Goal: Task Accomplishment & Management: Complete application form

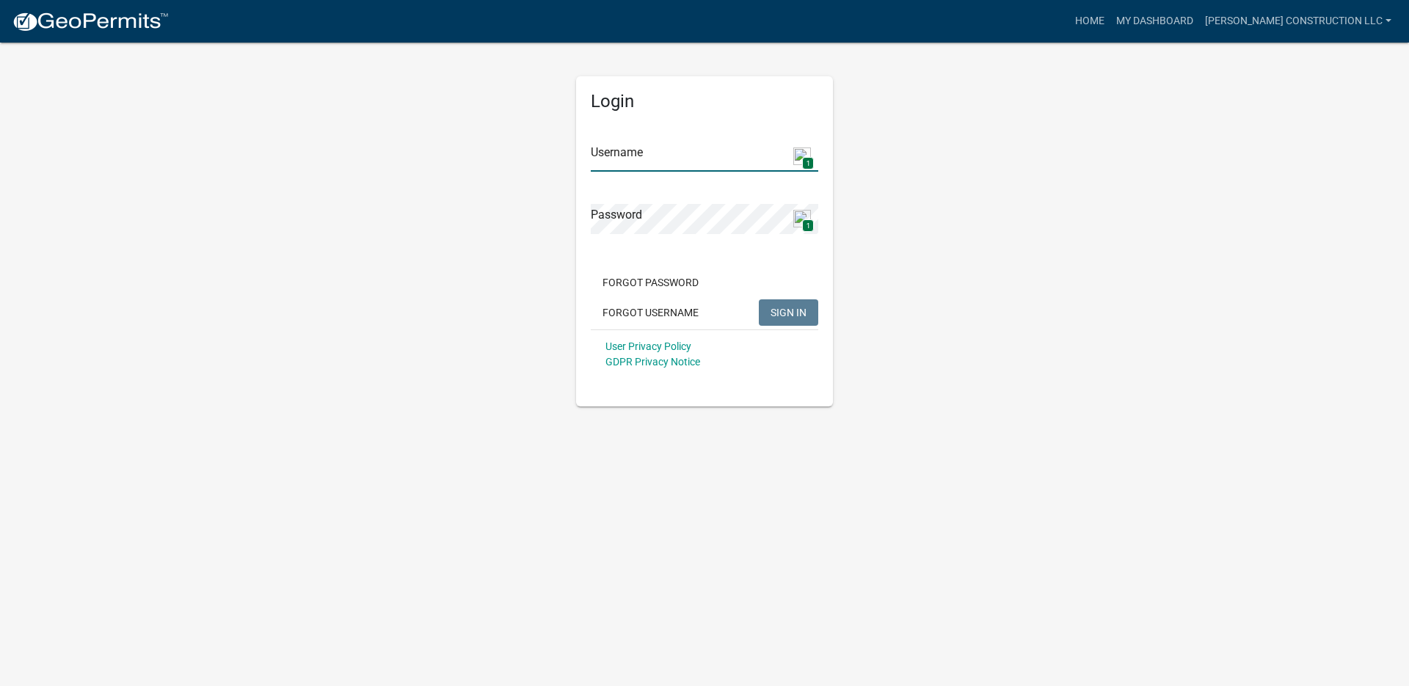
type input "[PERSON_NAME] Construction LLC"
click at [776, 316] on span "SIGN IN" at bounding box center [789, 312] width 36 height 12
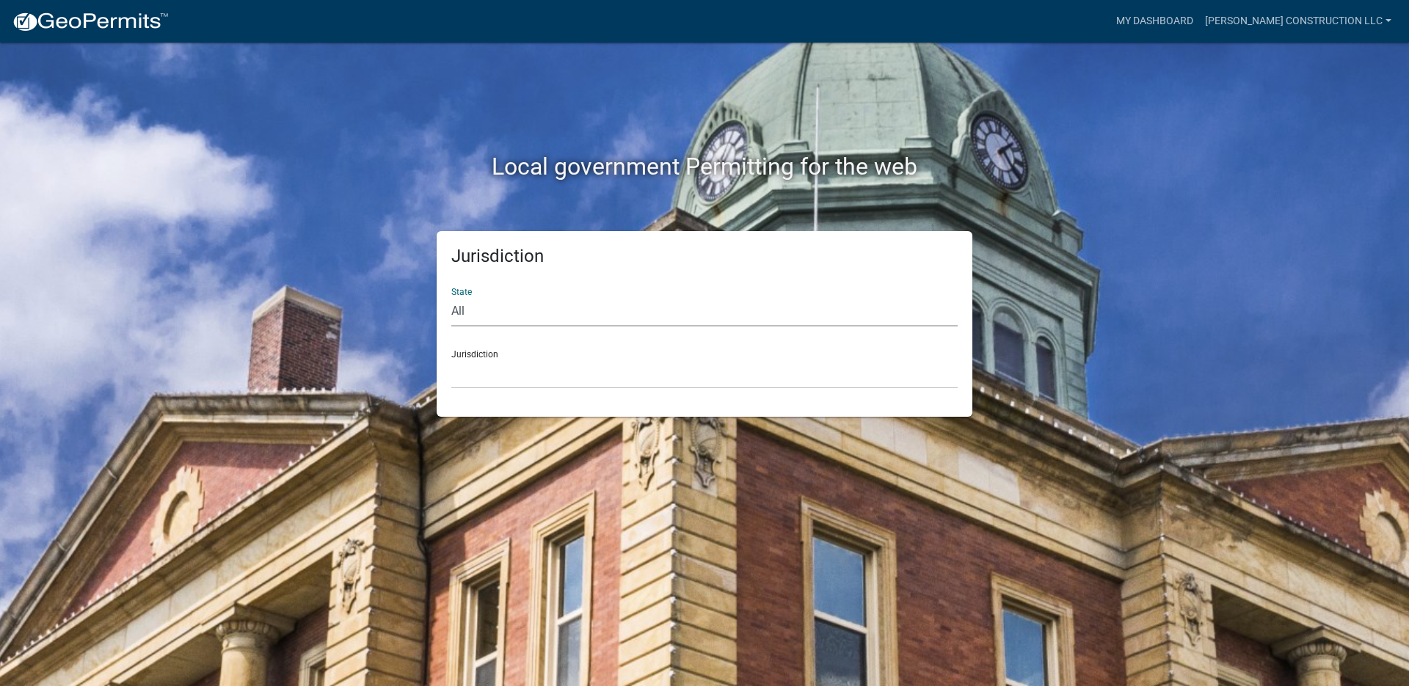
click at [458, 309] on select "All [US_STATE] [US_STATE] [US_STATE] [US_STATE] [US_STATE] [US_STATE] [US_STATE…" at bounding box center [704, 312] width 506 height 30
select select "[US_STATE]"
click at [451, 297] on select "All [US_STATE] [US_STATE] [US_STATE] [US_STATE] [US_STATE] [US_STATE] [US_STATE…" at bounding box center [704, 312] width 506 height 30
click at [477, 381] on select "City of [GEOGRAPHIC_DATA], [US_STATE] City of [GEOGRAPHIC_DATA], [US_STATE] Cit…" at bounding box center [704, 374] width 506 height 30
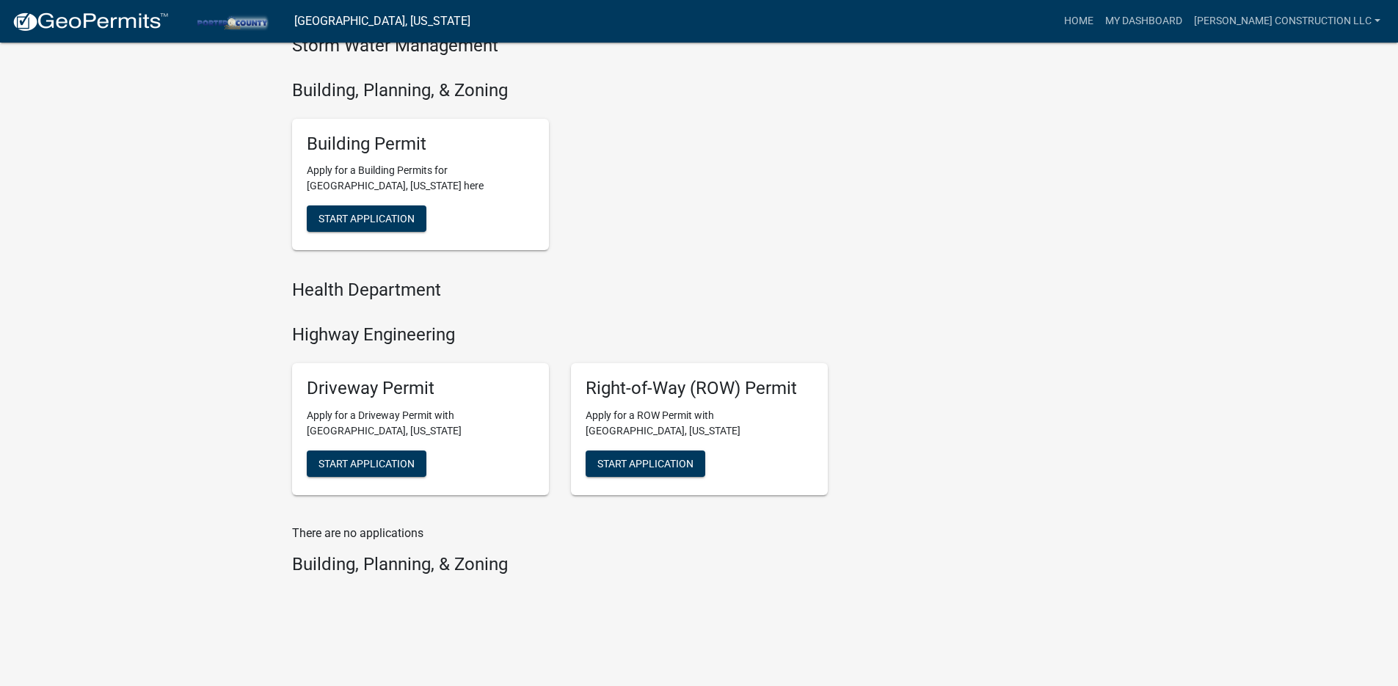
scroll to position [513, 0]
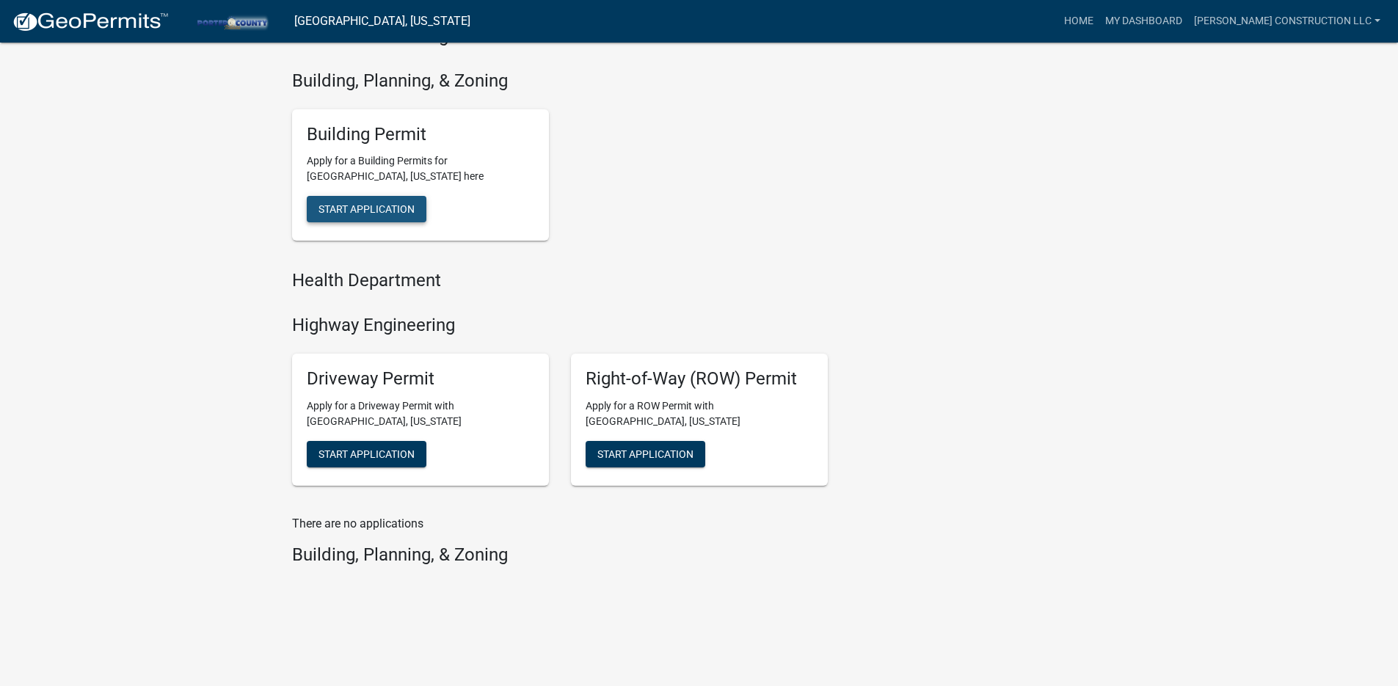
click at [373, 211] on span "Start Application" at bounding box center [367, 209] width 96 height 12
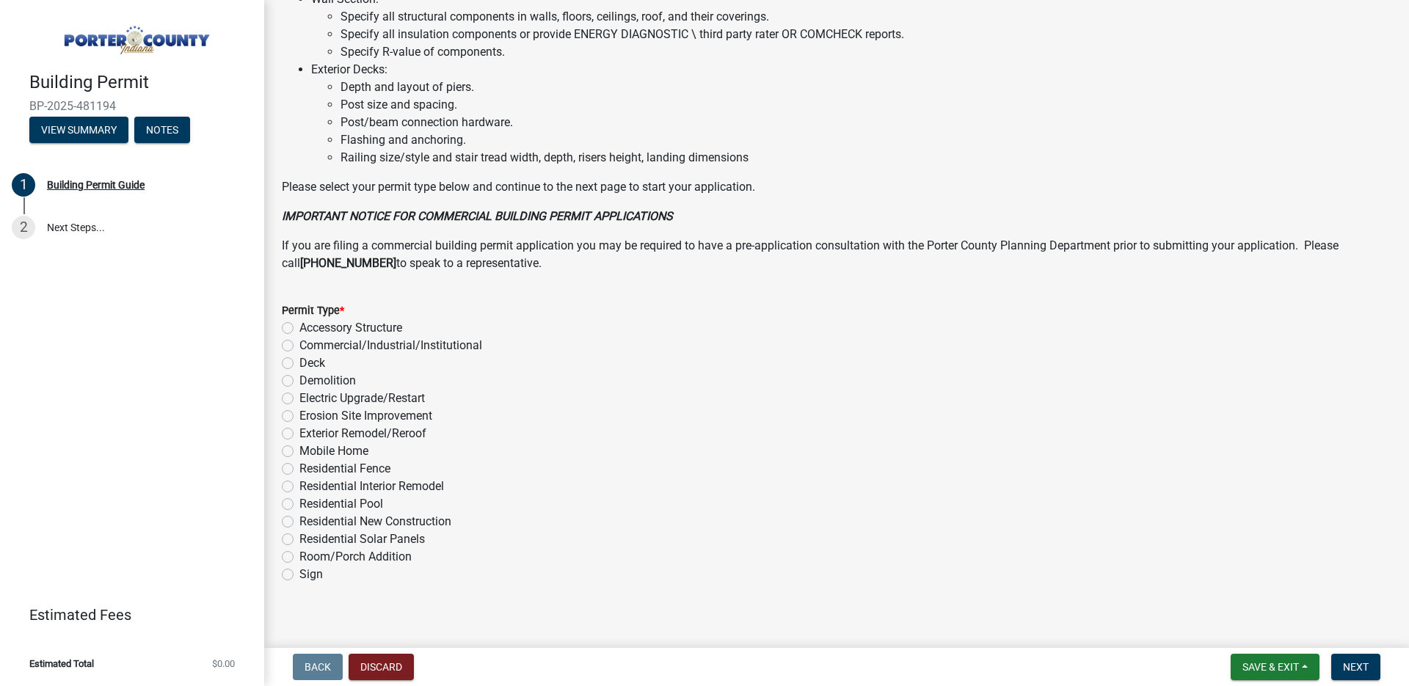
scroll to position [974, 0]
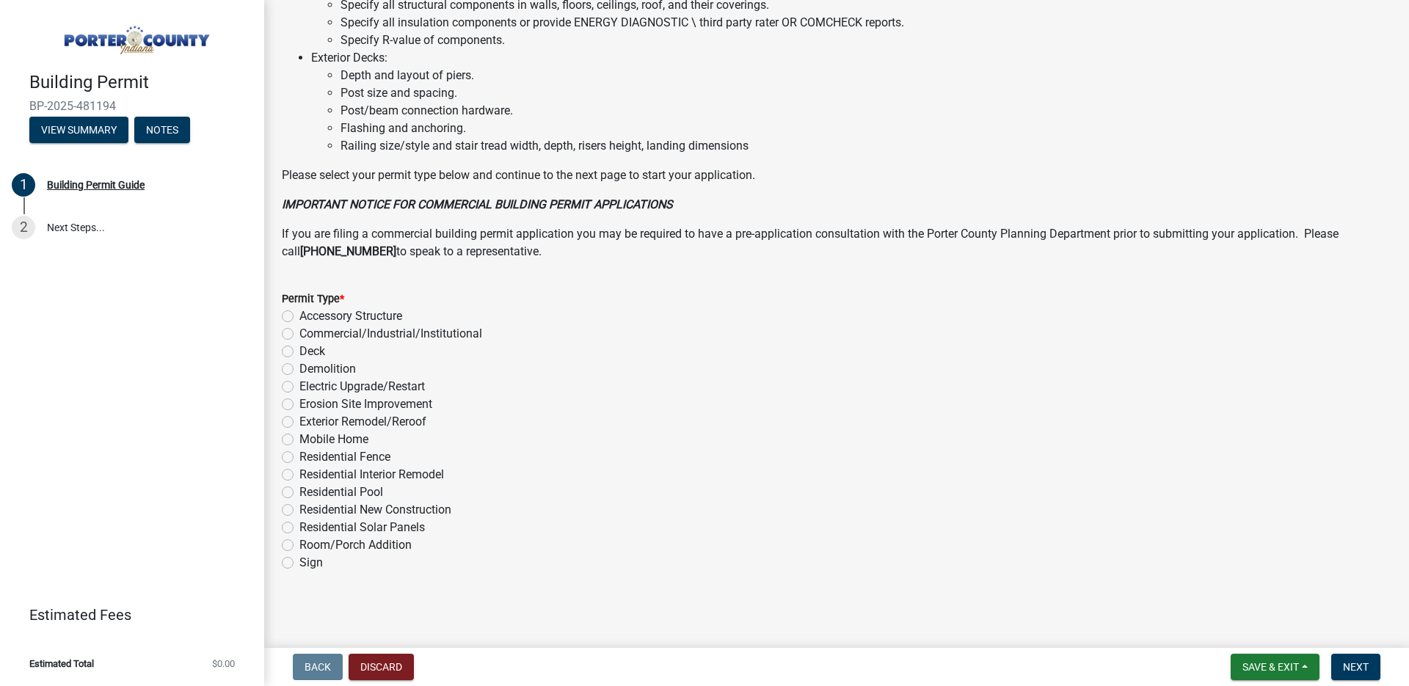
click at [299, 425] on label "Exterior Remodel/Reroof" at bounding box center [362, 422] width 127 height 18
click at [299, 423] on input "Exterior Remodel/Reroof" at bounding box center [304, 418] width 10 height 10
radio input "true"
click at [1358, 661] on span "Next" at bounding box center [1356, 667] width 26 height 12
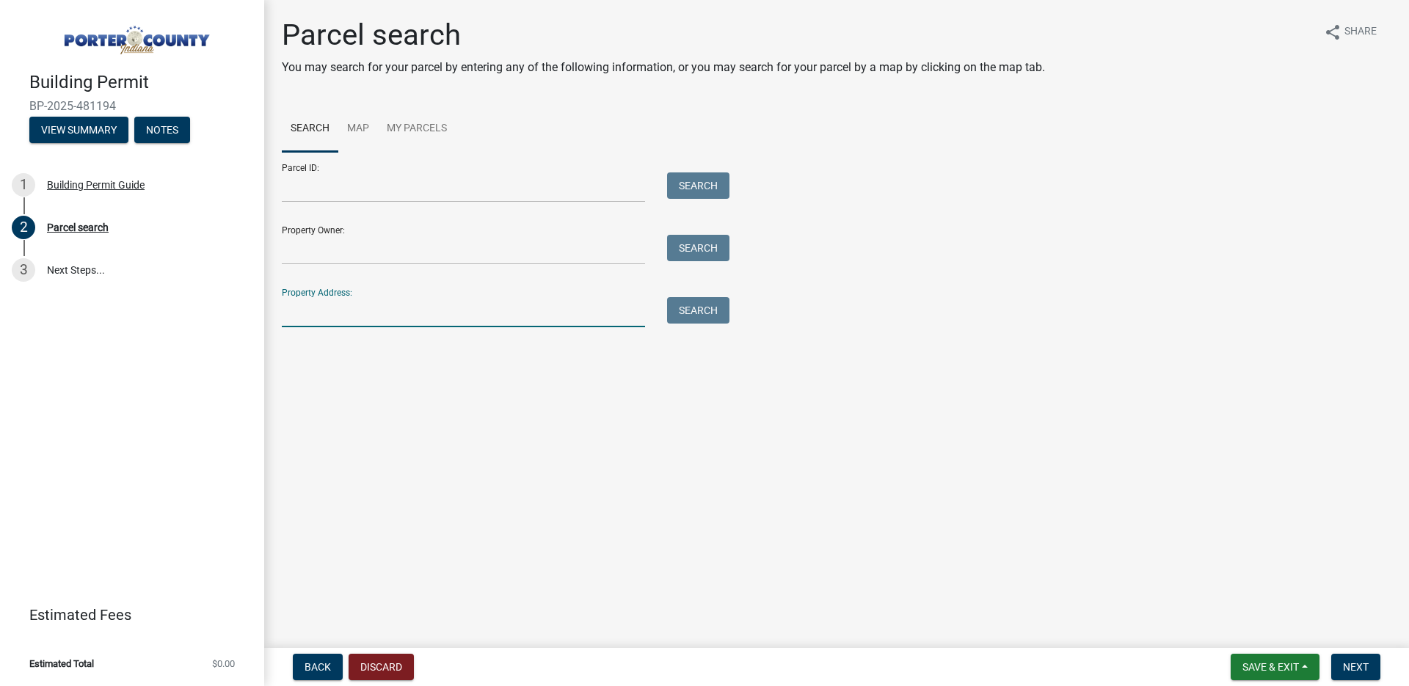
click at [415, 313] on input "Property Address:" at bounding box center [463, 312] width 363 height 30
click at [721, 308] on button "Search" at bounding box center [698, 310] width 62 height 26
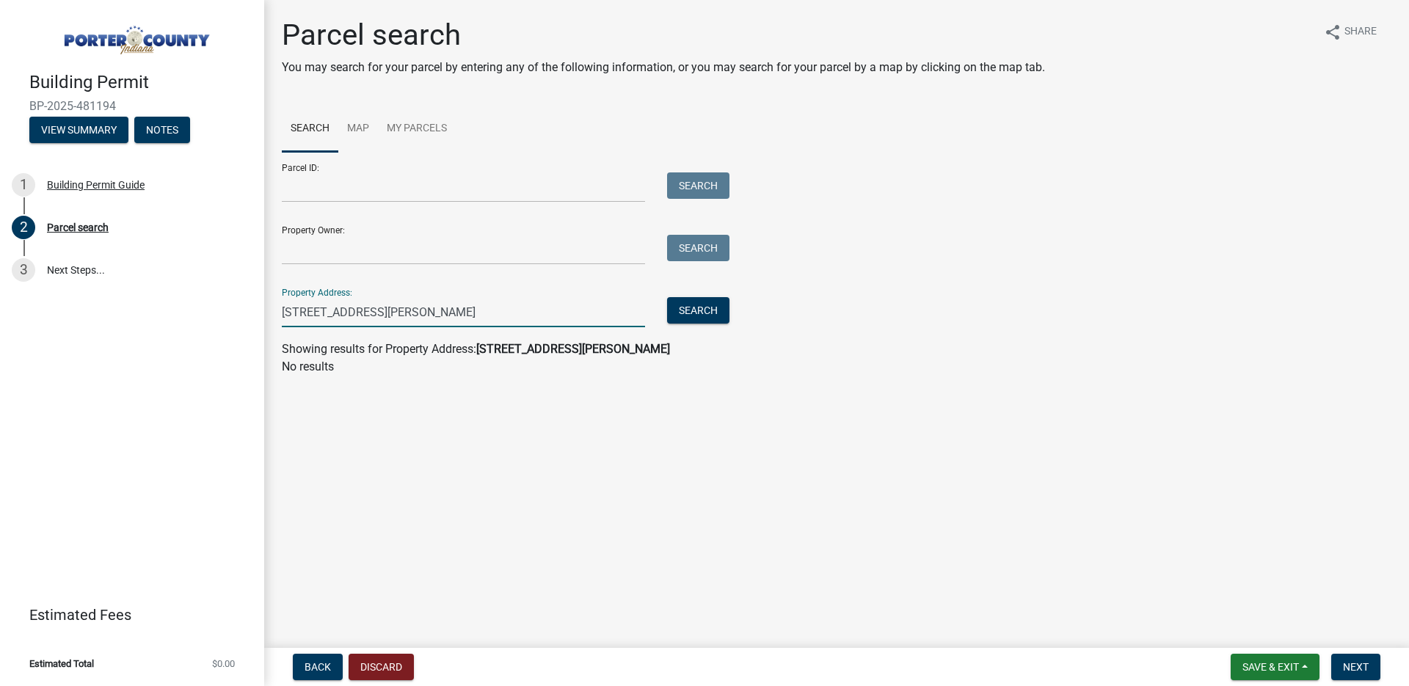
click at [404, 316] on input "[STREET_ADDRESS][PERSON_NAME]" at bounding box center [463, 312] width 363 height 30
type input "[STREET_ADDRESS][PERSON_NAME]"
click at [692, 332] on wm-search-parcel-data-activity-input "Search Map My Parcels Parcel ID: Search Property Owner: Search Property Address…" at bounding box center [837, 241] width 1110 height 270
click at [696, 319] on button "Search" at bounding box center [698, 310] width 62 height 26
click at [382, 236] on div "Property Owner: Search" at bounding box center [502, 239] width 440 height 51
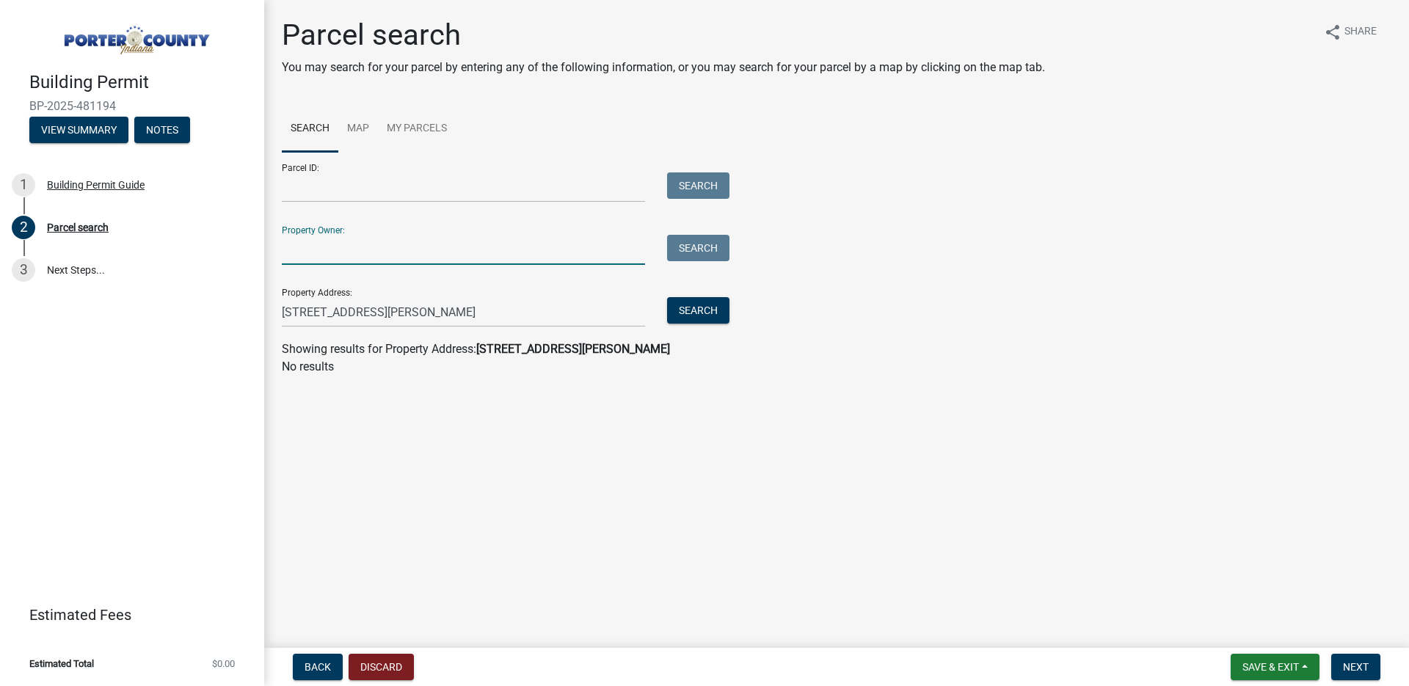
click at [355, 250] on input "Property Owner:" at bounding box center [463, 250] width 363 height 30
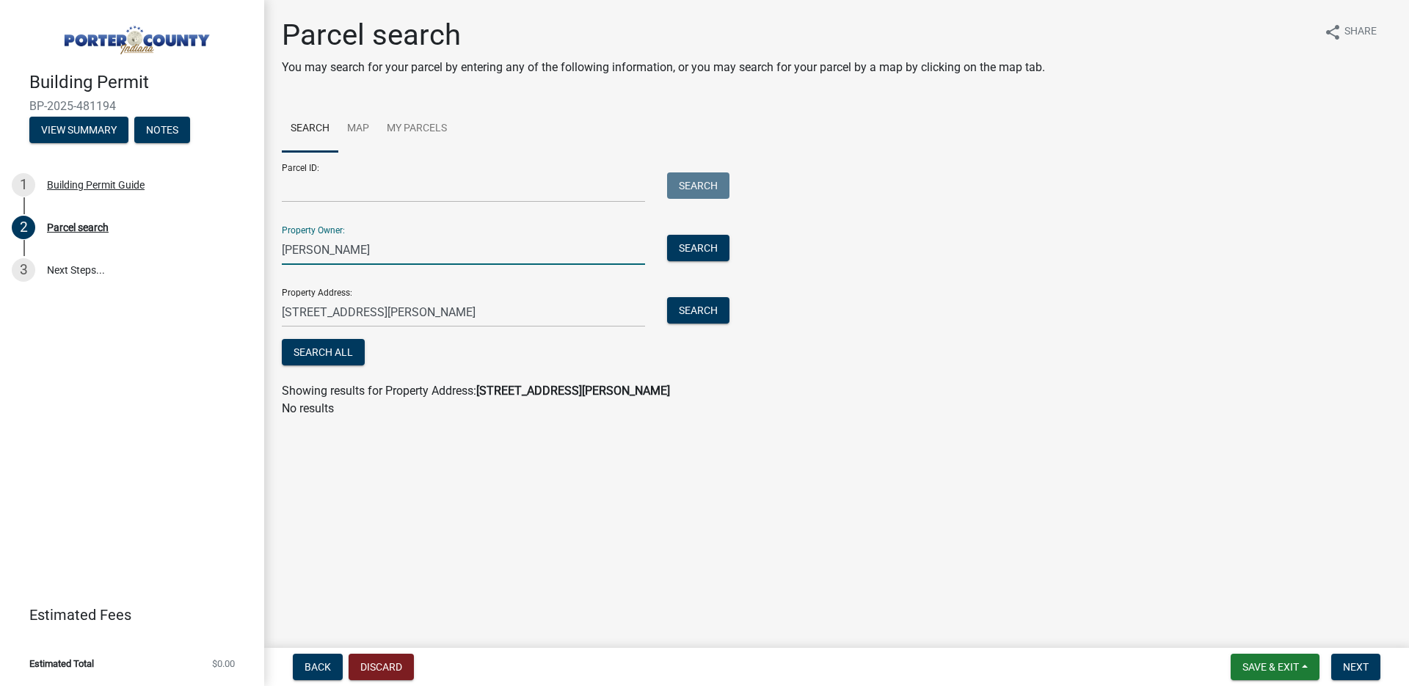
type input "[PERSON_NAME]"
click at [412, 311] on input "[STREET_ADDRESS][PERSON_NAME]" at bounding box center [463, 312] width 363 height 30
type input "5"
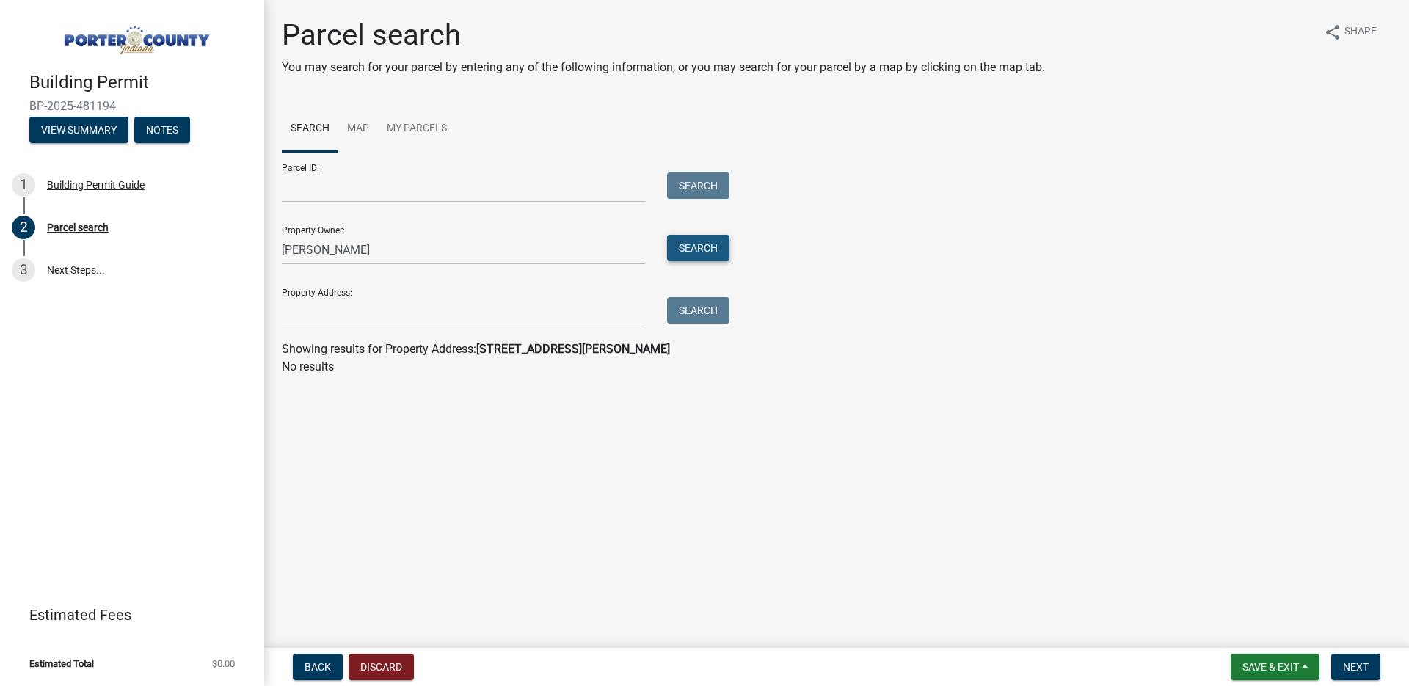
click at [724, 245] on button "Search" at bounding box center [698, 248] width 62 height 26
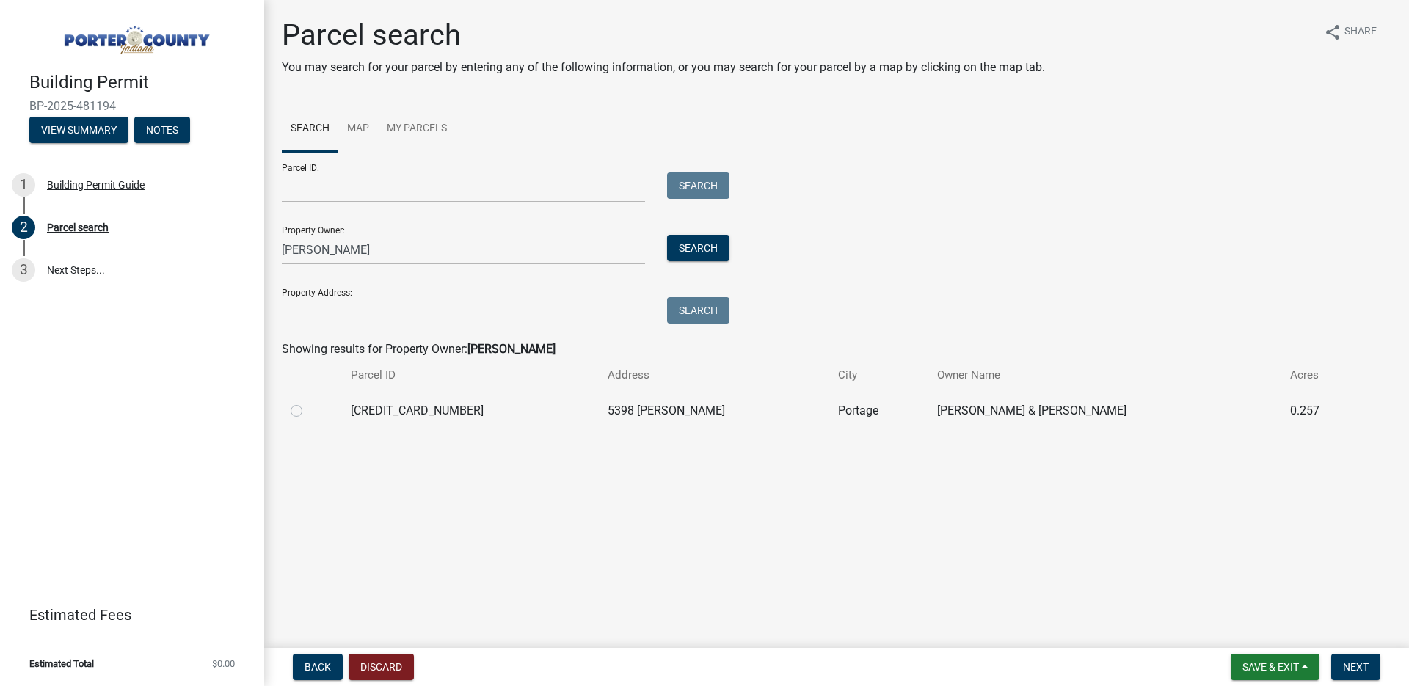
click at [308, 402] on label at bounding box center [308, 402] width 0 height 0
click at [308, 411] on input "radio" at bounding box center [313, 407] width 10 height 10
radio input "true"
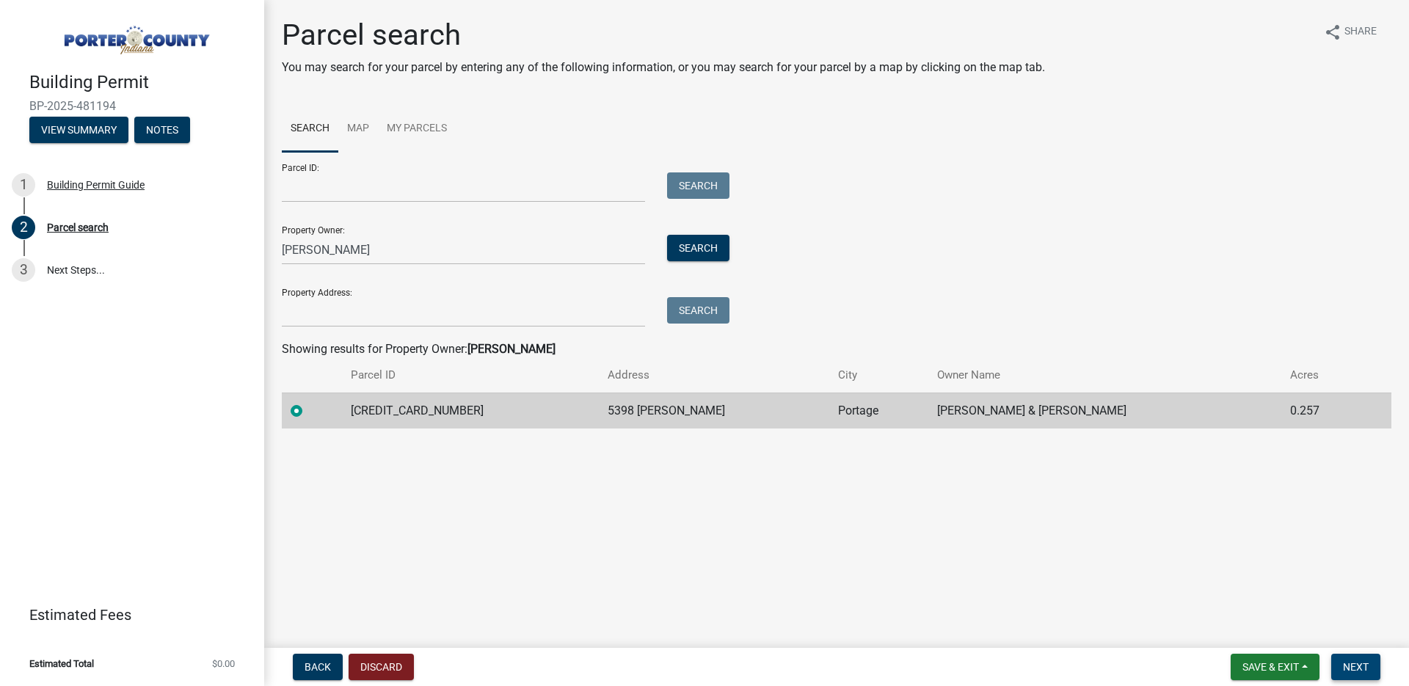
click at [1356, 677] on button "Next" at bounding box center [1355, 667] width 49 height 26
click at [1356, 672] on span "Next" at bounding box center [1356, 667] width 26 height 12
